Goal: Task Accomplishment & Management: Use online tool/utility

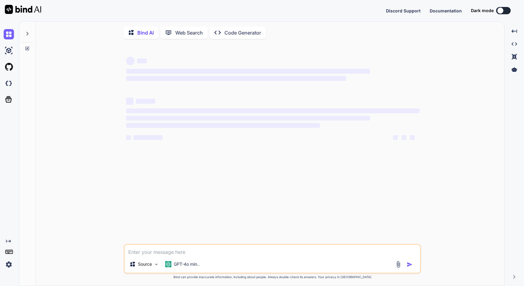
click at [189, 30] on p "Web Search" at bounding box center [189, 32] width 28 height 7
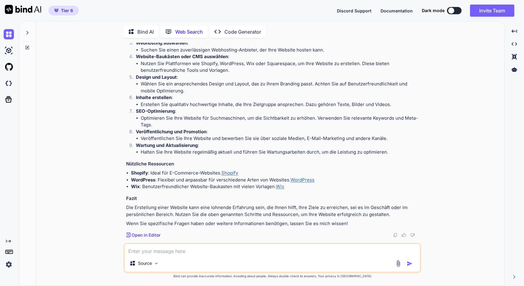
scroll to position [95, 0]
click at [195, 32] on p "Web Search" at bounding box center [189, 31] width 28 height 7
click at [238, 26] on div "Created with Pixso. Code Generator" at bounding box center [238, 32] width 56 height 12
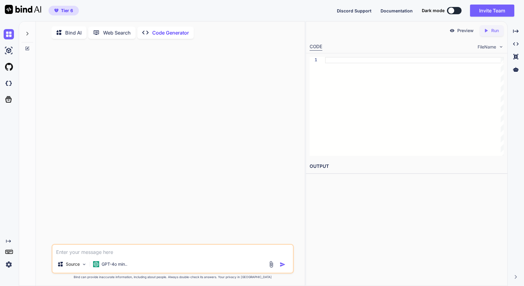
click at [128, 33] on p "Web Search" at bounding box center [117, 32] width 28 height 7
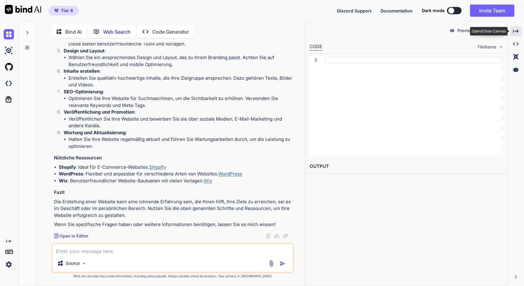
click at [518, 29] on icon "Created with Pixso." at bounding box center [515, 31] width 5 height 5
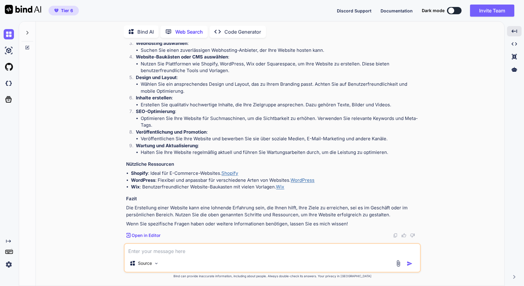
scroll to position [0, 0]
click at [154, 264] on div "Source" at bounding box center [144, 264] width 34 height 12
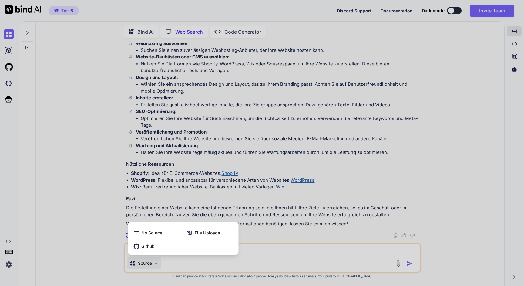
click at [253, 252] on div at bounding box center [262, 143] width 524 height 286
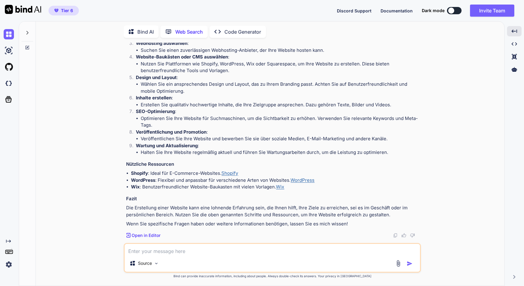
click at [171, 264] on div "Source" at bounding box center [273, 265] width 296 height 15
click at [182, 264] on div "Source" at bounding box center [273, 265] width 296 height 15
click at [26, 32] on icon at bounding box center [27, 32] width 5 height 5
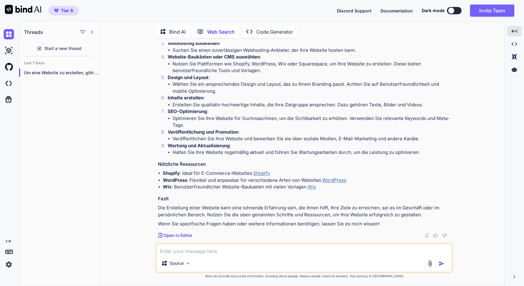
click at [69, 46] on span "Start a new thread" at bounding box center [62, 49] width 37 height 6
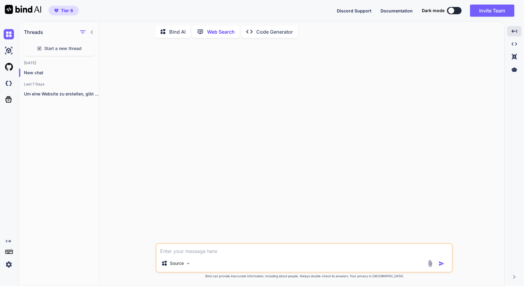
click at [92, 30] on icon at bounding box center [92, 32] width 5 height 5
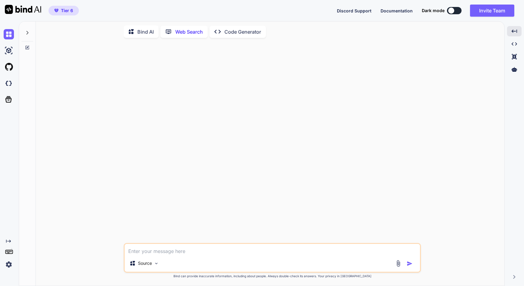
click at [177, 266] on div "Source" at bounding box center [273, 265] width 296 height 15
click at [176, 265] on div "Source" at bounding box center [273, 265] width 296 height 15
click at [177, 32] on p "Web Search" at bounding box center [189, 31] width 28 height 7
click at [152, 32] on p "Bind AI" at bounding box center [145, 31] width 16 height 7
click at [177, 32] on p "Web Search" at bounding box center [189, 32] width 28 height 7
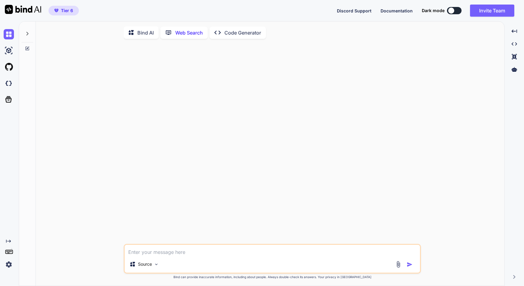
scroll to position [2, 0]
click at [169, 263] on div "Source" at bounding box center [273, 265] width 296 height 15
click at [161, 263] on div "Source" at bounding box center [144, 264] width 34 height 12
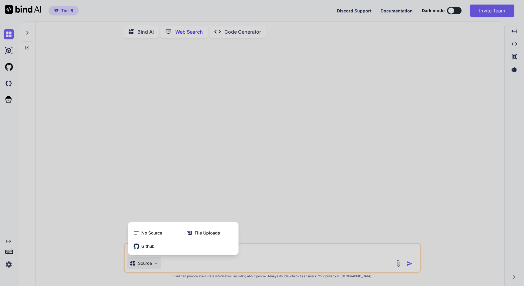
click at [162, 263] on div at bounding box center [262, 143] width 524 height 286
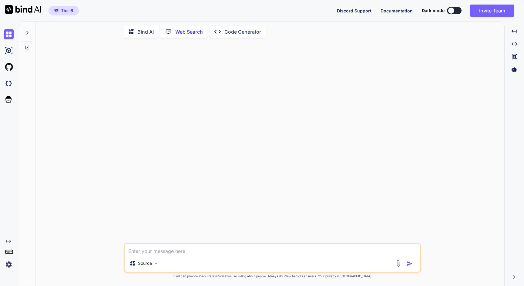
click at [166, 263] on div "Source" at bounding box center [273, 265] width 296 height 15
click at [168, 263] on div "Source" at bounding box center [273, 265] width 296 height 15
click at [164, 252] on textarea at bounding box center [273, 249] width 296 height 11
click at [399, 262] on img at bounding box center [398, 263] width 7 height 7
type textarea "x"
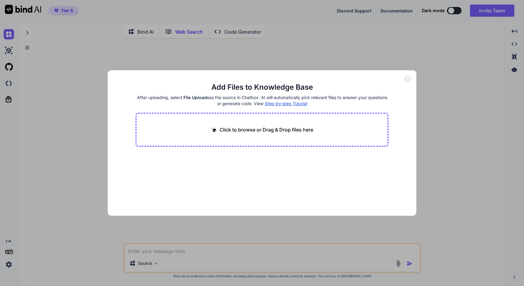
click at [345, 121] on div "Click to browse or Drag & Drop files here" at bounding box center [262, 130] width 253 height 34
click at [287, 128] on p "Click to browse or Drag & Drop files here" at bounding box center [267, 129] width 94 height 7
click at [333, 180] on main "Add Files to Knowledge Base After uploading, select File Uploads as the source …" at bounding box center [262, 150] width 253 height 134
click at [421, 148] on div "Add Files to Knowledge Base After uploading, select File Uploads as the source …" at bounding box center [262, 143] width 524 height 286
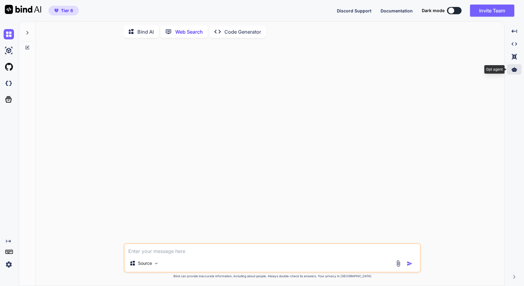
click at [514, 69] on icon at bounding box center [514, 69] width 5 height 5
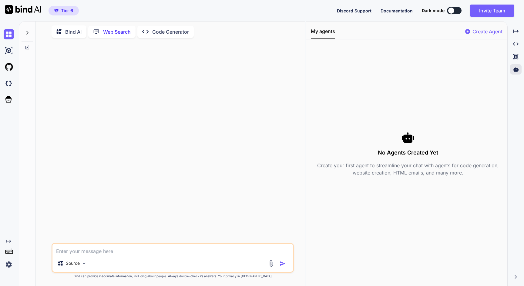
click at [480, 30] on p "Create Agent" at bounding box center [488, 31] width 30 height 7
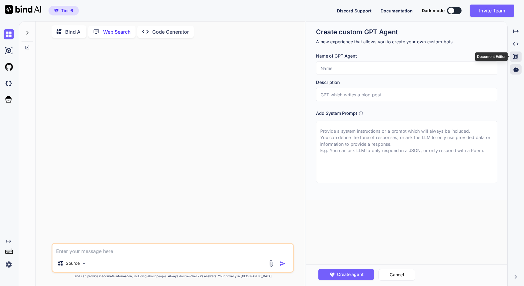
click at [515, 60] on div "Created with Pixso." at bounding box center [516, 57] width 12 height 10
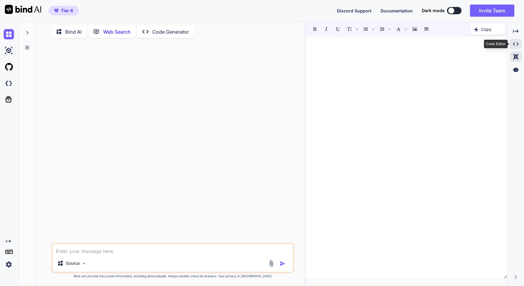
click at [518, 42] on icon "Created with Pixso." at bounding box center [515, 43] width 5 height 5
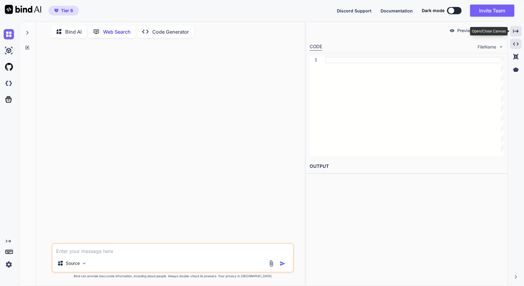
click at [517, 32] on icon "Created with Pixso." at bounding box center [515, 31] width 5 height 5
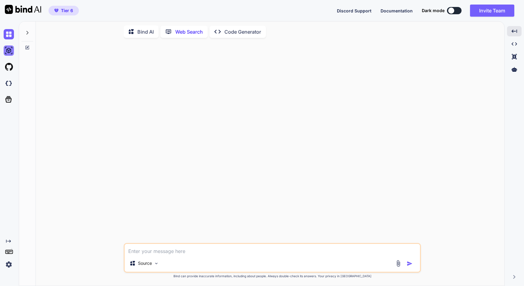
click at [11, 51] on img at bounding box center [9, 51] width 10 height 10
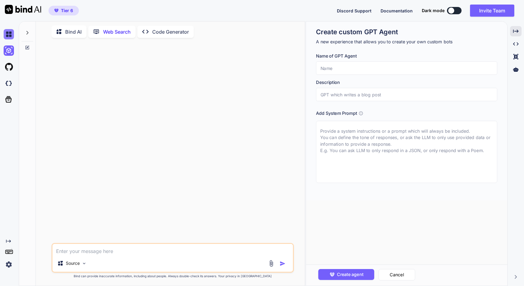
click at [10, 35] on img at bounding box center [9, 34] width 10 height 10
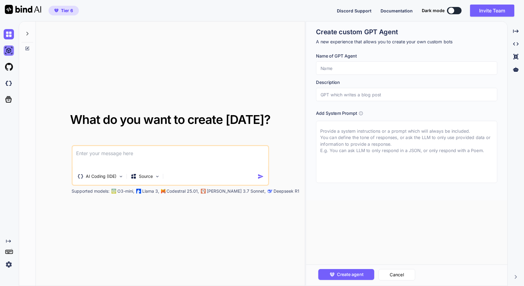
click at [8, 49] on img at bounding box center [9, 51] width 10 height 10
click at [12, 49] on img at bounding box center [9, 51] width 10 height 10
click at [8, 32] on img at bounding box center [9, 34] width 10 height 10
click at [11, 34] on img at bounding box center [9, 34] width 10 height 10
click at [517, 31] on icon at bounding box center [515, 30] width 5 height 3
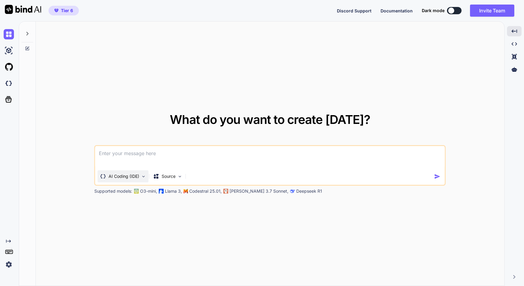
click at [136, 178] on p "AI Coding (IDE)" at bounding box center [124, 177] width 31 height 6
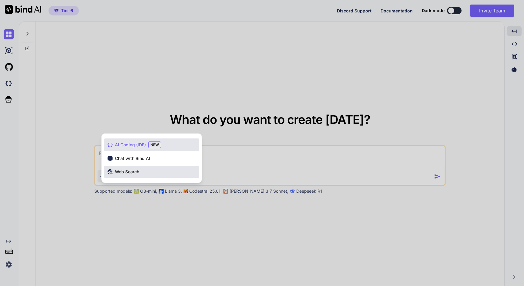
click at [128, 173] on span "Web Search" at bounding box center [127, 172] width 24 height 6
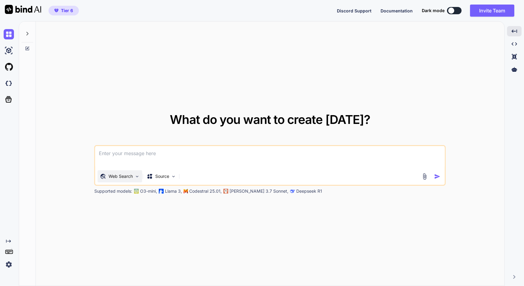
click at [137, 175] on img at bounding box center [137, 176] width 5 height 5
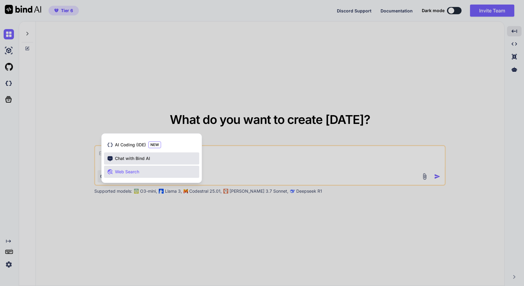
click at [136, 161] on span "Chat with Bind AI" at bounding box center [132, 159] width 35 height 6
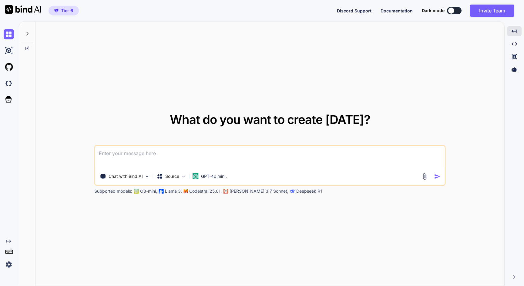
click at [149, 194] on p "O3-mini," at bounding box center [148, 191] width 17 height 6
click at [149, 191] on p "O3-mini," at bounding box center [148, 191] width 17 height 6
click at [136, 177] on p "Chat with Bind AI" at bounding box center [126, 177] width 34 height 6
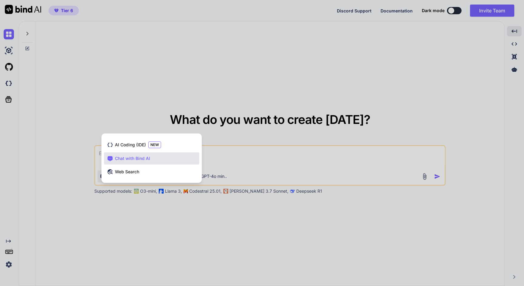
click at [104, 111] on div at bounding box center [262, 143] width 524 height 286
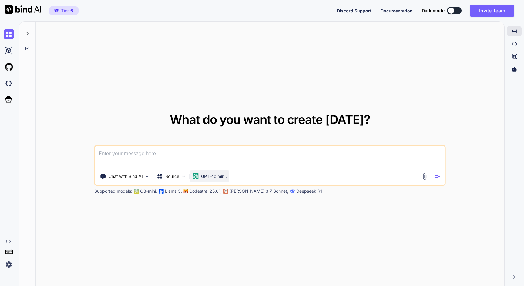
click at [215, 179] on p "GPT-4o min.." at bounding box center [214, 177] width 26 height 6
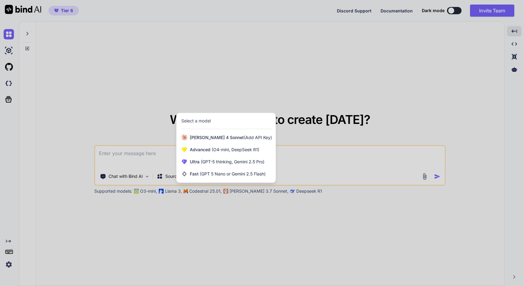
click at [204, 91] on div at bounding box center [262, 143] width 524 height 286
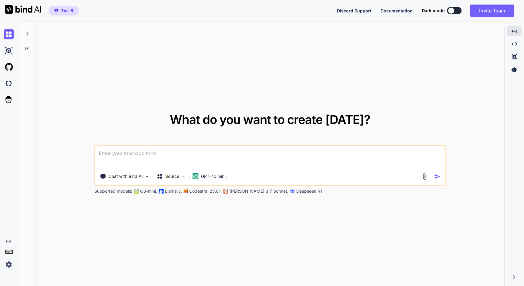
click at [191, 191] on p "Codestral 25.01," at bounding box center [205, 191] width 32 height 6
click at [152, 154] on textarea at bounding box center [270, 157] width 350 height 22
type textarea "erstelle ein impressum für goldenpflge24.de"
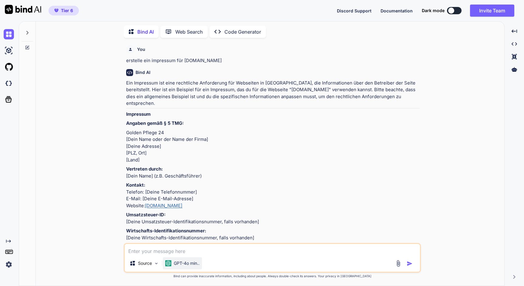
click at [193, 265] on p "GPT-4o min.." at bounding box center [187, 264] width 26 height 6
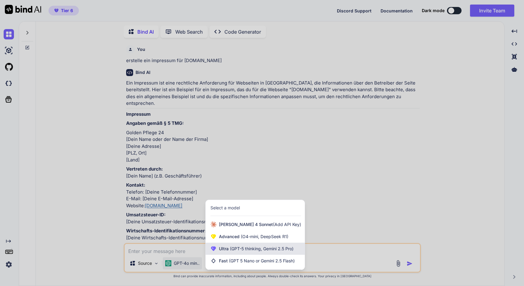
click at [229, 248] on span "Ultra (GPT-5 thinking, Gemini 2.5 Pro)" at bounding box center [256, 249] width 75 height 6
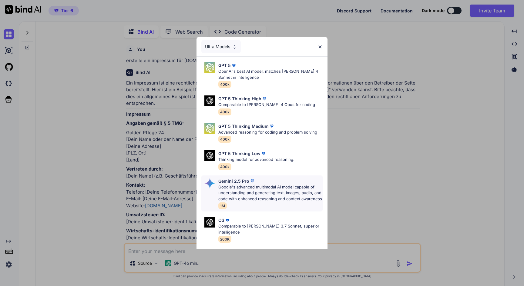
click at [247, 188] on p "Google's advanced multimodal AI model capable of understanding and generating t…" at bounding box center [270, 193] width 104 height 18
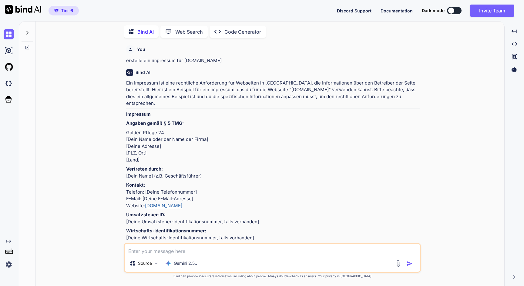
click at [164, 251] on textarea at bounding box center [273, 249] width 296 height 11
drag, startPoint x: 231, startPoint y: 61, endPoint x: 123, endPoint y: 63, distance: 107.7
click at [123, 63] on div "You erstelle ein impressum für goldenpflge24.de Bind AI Ein Impressum ist eine …" at bounding box center [273, 164] width 464 height 243
copy p "erstelle ein impressum für goldenpflge24.de"
click at [156, 249] on textarea at bounding box center [273, 249] width 296 height 11
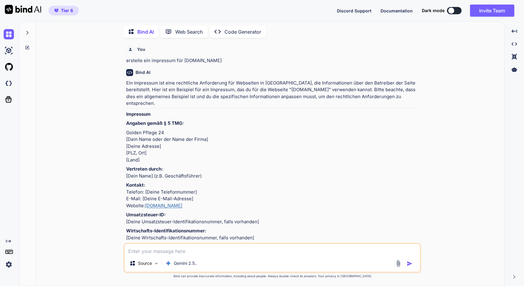
paste textarea "erstelle ein impressum für goldenpflge24.de"
type textarea "erstelle ein impressum für goldenpflge24.de"
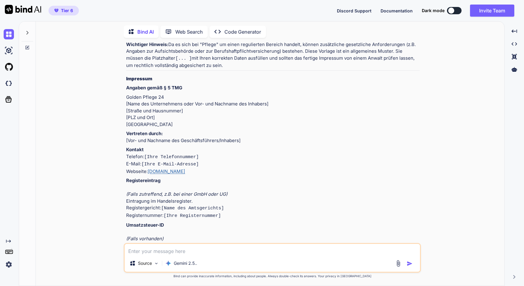
scroll to position [372, 0]
paste textarea "erstelle ein impressum für goldenpflge24.de"
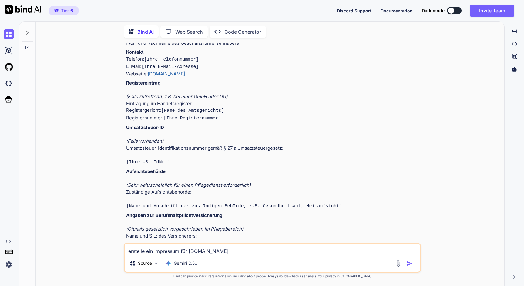
scroll to position [485, 0]
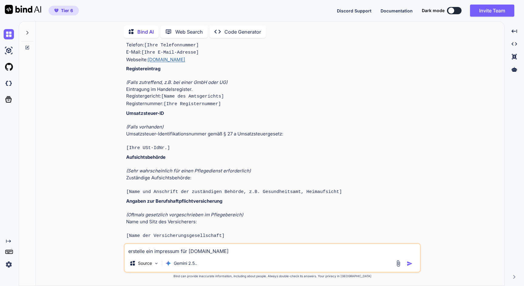
click at [234, 253] on textarea "erstelle ein impressum für goldenpflge24.de" at bounding box center [273, 249] width 296 height 11
type textarea "erstelle ein impressum für goldenpflge24.de, nimm die daten aus der domain"
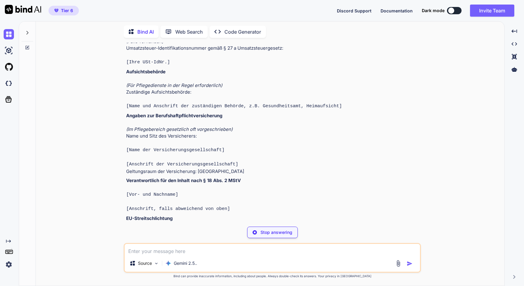
scroll to position [1209, 0]
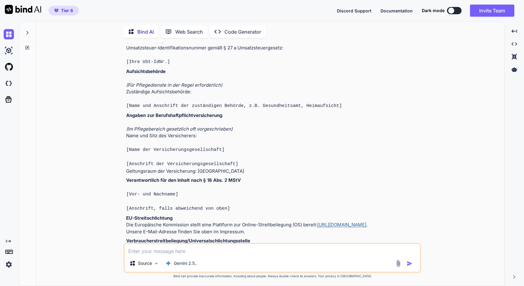
paste textarea "erstelle ein impressum für goldenpflge24.de"
type textarea "erstelle ein impressum für goldenpflge24.de"
click at [184, 263] on p "Gemini 2.5.." at bounding box center [185, 264] width 23 height 6
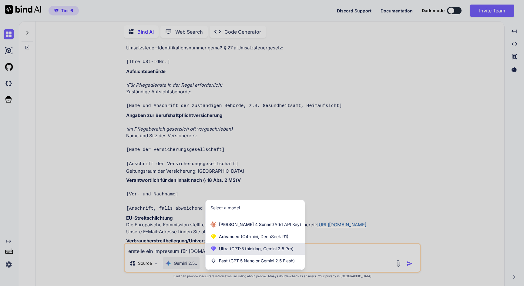
click at [228, 251] on span "Ultra (GPT-5 thinking, Gemini 2.5 Pro)" at bounding box center [256, 249] width 75 height 6
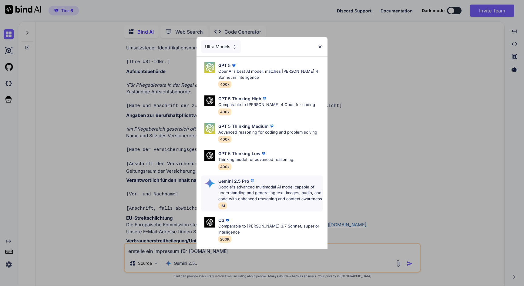
scroll to position [0, 0]
click at [251, 72] on p "OpenAI's best AI model, matches Claude 4 Sonnet in Intelligence" at bounding box center [270, 75] width 104 height 12
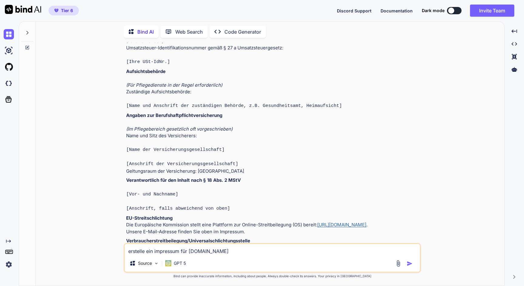
click at [237, 248] on textarea "erstelle ein impressum für goldenpflge24.de" at bounding box center [273, 249] width 296 height 11
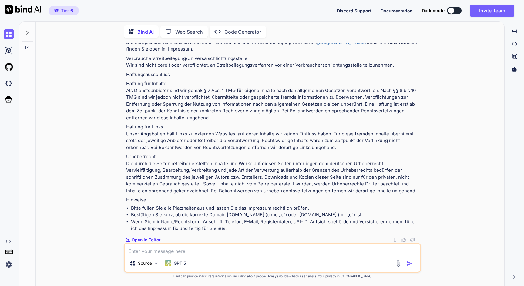
scroll to position [2117, 0]
click at [183, 262] on p "GPT 5" at bounding box center [180, 264] width 12 height 6
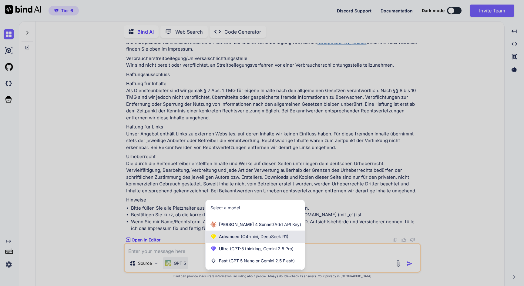
click at [248, 240] on div "Advanced (O4-mini, DeepSeek R1)" at bounding box center [255, 237] width 99 height 12
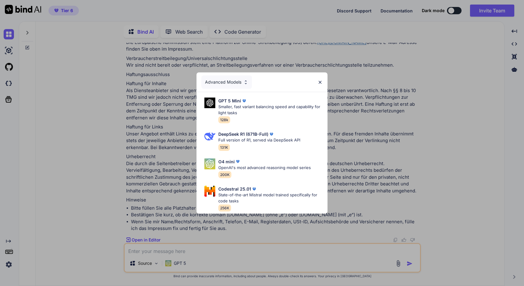
click at [235, 86] on div "Advanced Models" at bounding box center [226, 82] width 51 height 13
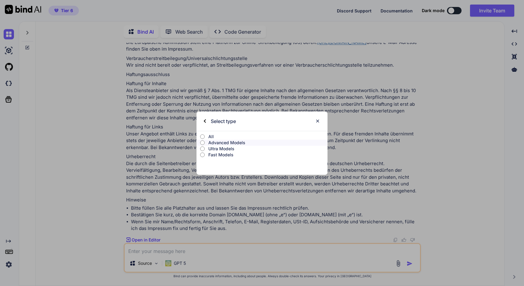
click at [220, 149] on p "Ultra Models" at bounding box center [267, 149] width 119 height 6
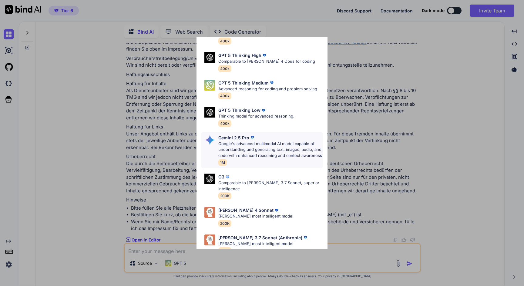
scroll to position [43, 0]
click at [269, 181] on p "Comparable to Claude 3.7 Sonnet, superior intelligence" at bounding box center [270, 187] width 104 height 12
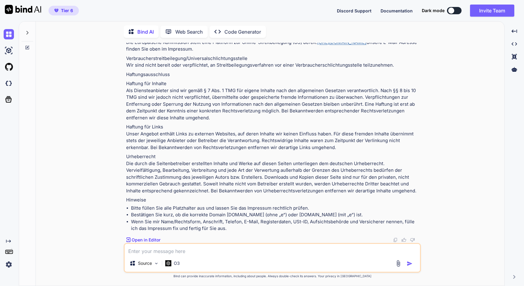
click at [181, 251] on textarea at bounding box center [273, 249] width 296 height 11
paste textarea "erstelle ein impressum für goldenpflge24.de"
type textarea "erstelle ein impressum für goldenpflge24.de"
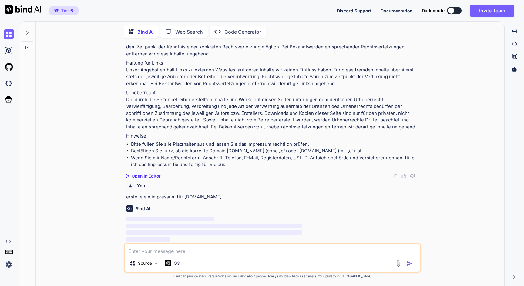
scroll to position [2180, 0]
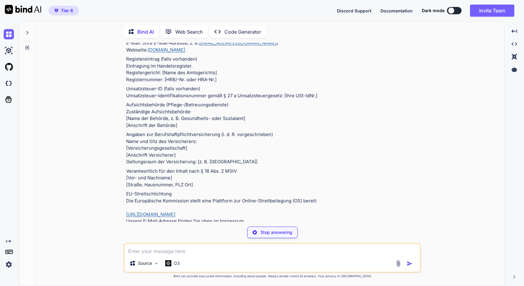
click at [176, 29] on p "Web Search" at bounding box center [189, 31] width 28 height 7
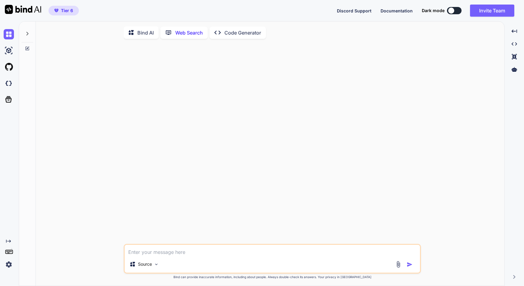
scroll to position [2, 0]
click at [145, 249] on textarea at bounding box center [273, 249] width 296 height 11
type textarea "erstelle ein impressum für goldenpflge24.de"
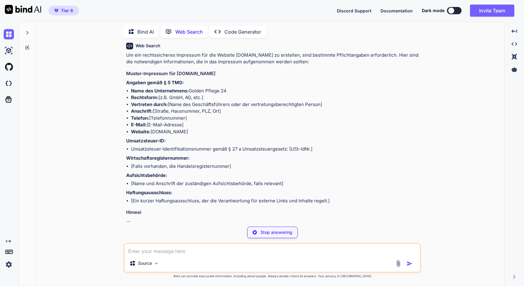
scroll to position [39, 0]
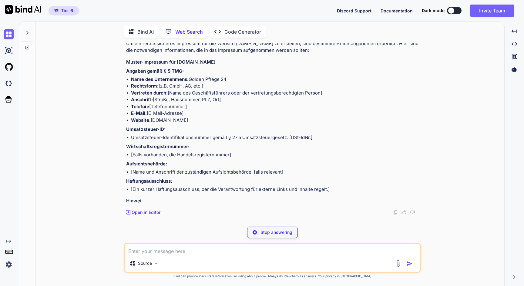
click at [145, 31] on p "Bind AI" at bounding box center [145, 31] width 16 height 7
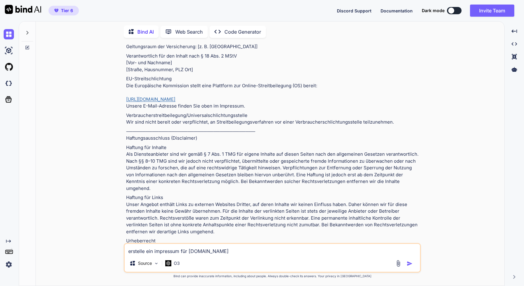
scroll to position [2296, 0]
type textarea "erstelle ein impressum für goldenpflge24.de, schaue auf die website für weitere…"
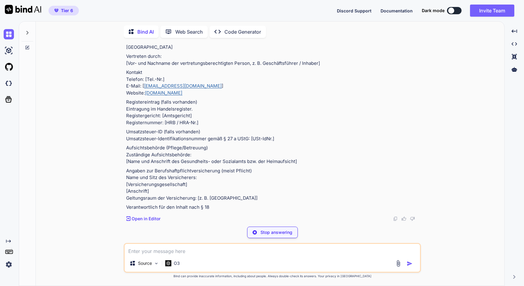
scroll to position [2986, 0]
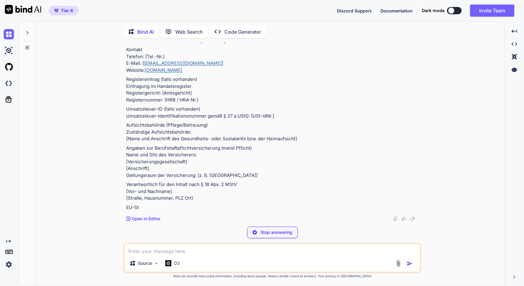
click at [272, 235] on p "Stop answering" at bounding box center [277, 233] width 32 height 6
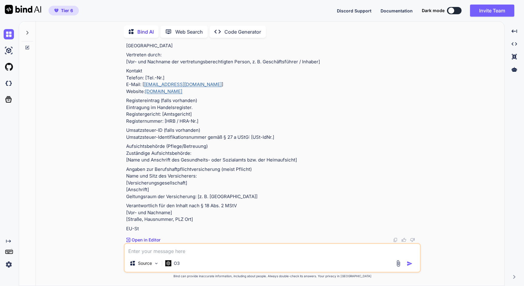
scroll to position [3081, 0]
click at [172, 264] on div "O3" at bounding box center [172, 264] width 15 height 6
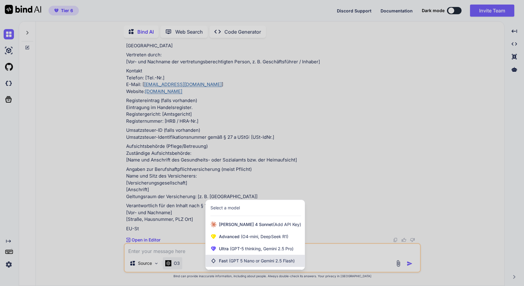
click at [241, 259] on span "(GPT 5 Nano or Gemini 2.5 Flash)" at bounding box center [262, 261] width 66 height 5
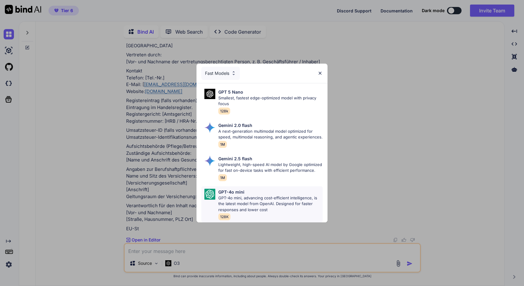
scroll to position [0, 0]
click at [258, 160] on div "Gemini 2.5 flash" at bounding box center [270, 159] width 104 height 6
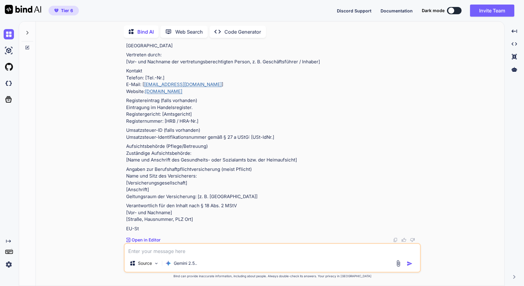
click at [182, 253] on textarea at bounding box center [273, 249] width 296 height 11
paste textarea "erstelle ein impressum für goldenpflge24.de, schaue auf die website für weitere…"
type textarea "erstelle ein impressum für goldenpflge24.de, schaue auf die website für weitere…"
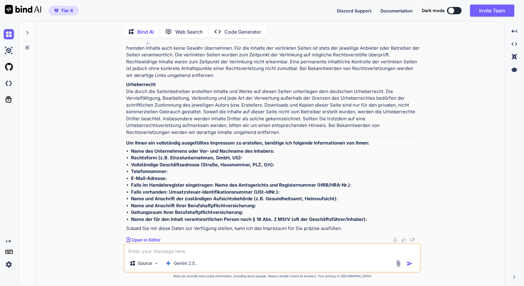
scroll to position [3596, 0]
click at [181, 268] on div "Gemini 2.5.." at bounding box center [181, 264] width 37 height 12
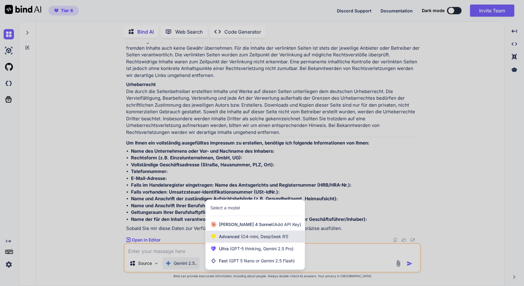
click at [241, 241] on div "Advanced (O4-mini, DeepSeek R1)" at bounding box center [255, 237] width 99 height 12
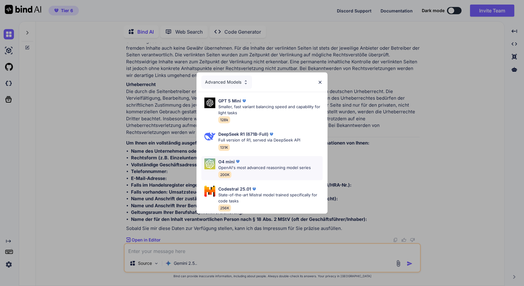
scroll to position [0, 0]
click at [266, 135] on p "DeepSeek R1 (671B-Full)" at bounding box center [243, 134] width 50 height 6
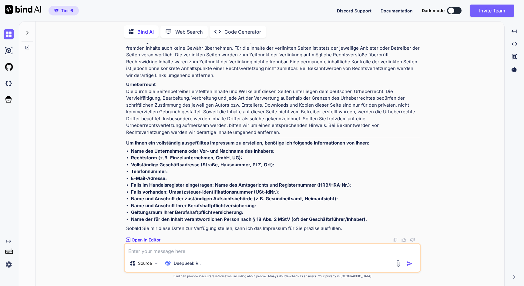
click at [145, 251] on textarea at bounding box center [273, 249] width 296 height 11
paste textarea "erstelle ein impressum für goldenpflge24.de, schaue auf die website für weitere…"
type textarea "erstelle ein impressum für goldenpflge24.de, schaue auf die website für weitere…"
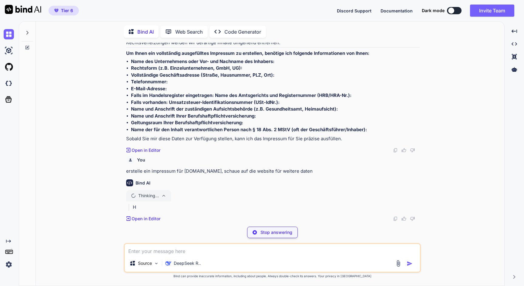
scroll to position [4121, 0]
click at [397, 1] on div "Tier 6 Discord Support Documentation Dark mode Invite Team Created with Pixso." at bounding box center [262, 10] width 524 height 21
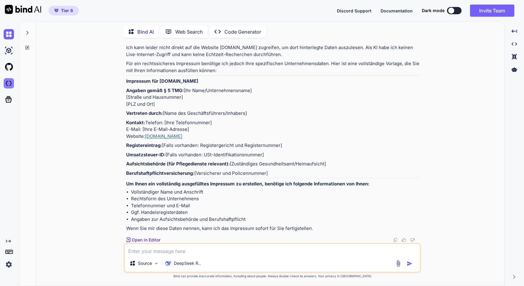
click at [7, 84] on img at bounding box center [9, 83] width 10 height 10
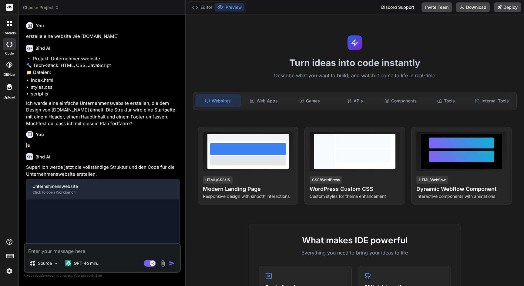
click at [12, 272] on img at bounding box center [9, 271] width 10 height 10
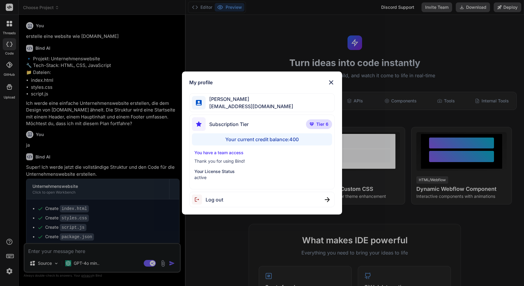
type textarea "x"
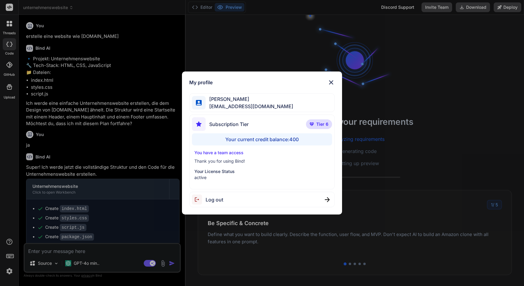
click at [333, 83] on img at bounding box center [331, 82] width 7 height 7
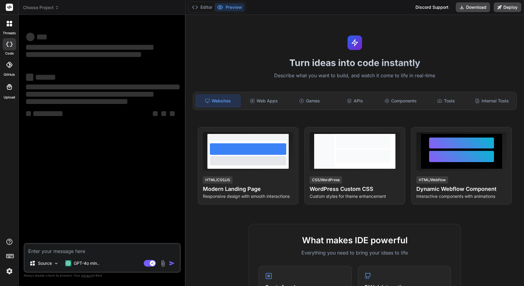
click at [7, 271] on img at bounding box center [9, 271] width 10 height 10
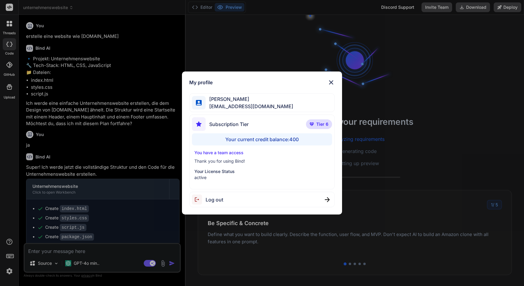
click at [332, 83] on img at bounding box center [331, 82] width 7 height 7
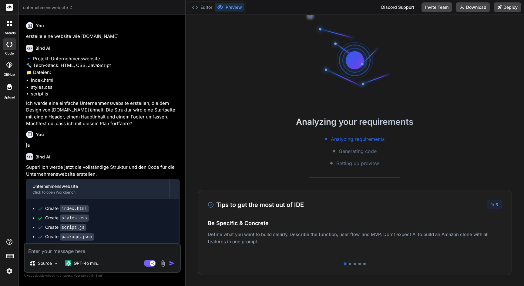
click at [57, 8] on span "unternehmenswebsite" at bounding box center [48, 8] width 50 height 6
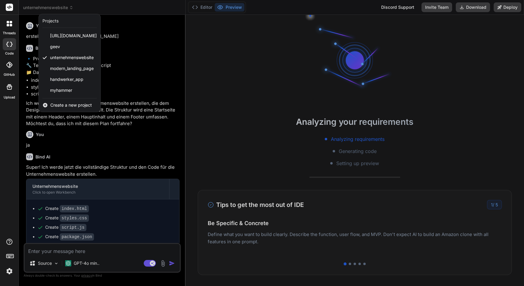
click at [14, 114] on div "threads code GitHub Upload" at bounding box center [9, 143] width 19 height 286
click at [51, 20] on div "Projects" at bounding box center [50, 21] width 16 height 6
click at [7, 25] on icon at bounding box center [8, 25] width 2 height 2
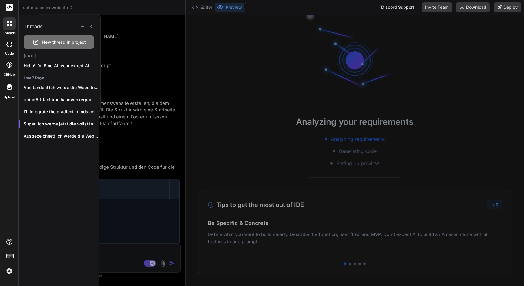
click at [56, 8] on div at bounding box center [262, 143] width 524 height 286
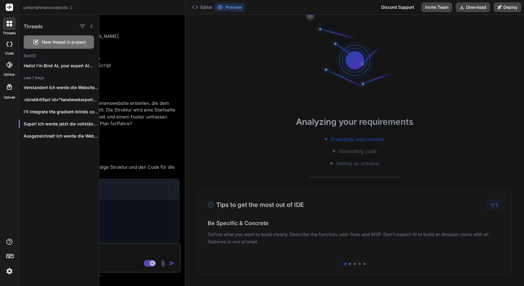
click at [56, 8] on span "unternehmenswebsite" at bounding box center [48, 8] width 50 height 6
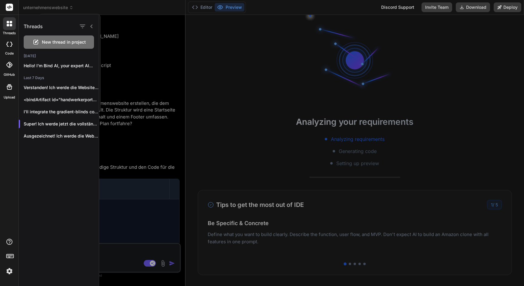
click at [56, 8] on div at bounding box center [262, 143] width 524 height 286
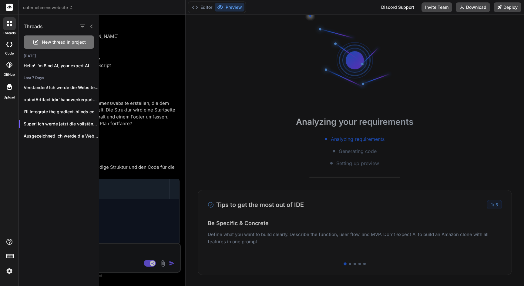
click at [8, 11] on rect at bounding box center [9, 7] width 7 height 7
click at [8, 40] on div at bounding box center [9, 44] width 13 height 12
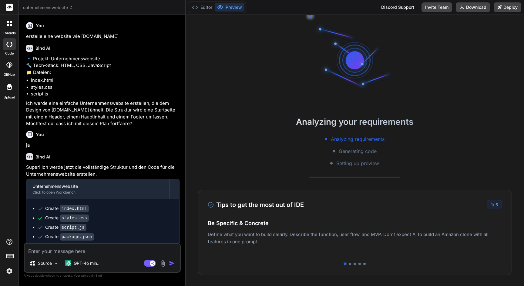
click at [68, 6] on span "unternehmenswebsite" at bounding box center [48, 8] width 50 height 6
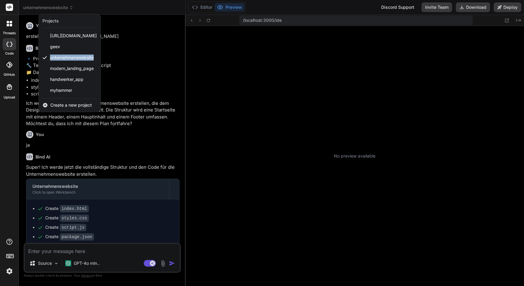
scroll to position [69, 0]
type textarea "x"
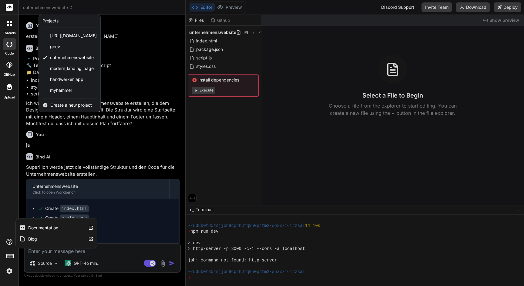
click at [9, 243] on icon at bounding box center [9, 242] width 6 height 6
click at [9, 273] on img at bounding box center [9, 271] width 10 height 10
